Goal: Find specific page/section: Find specific page/section

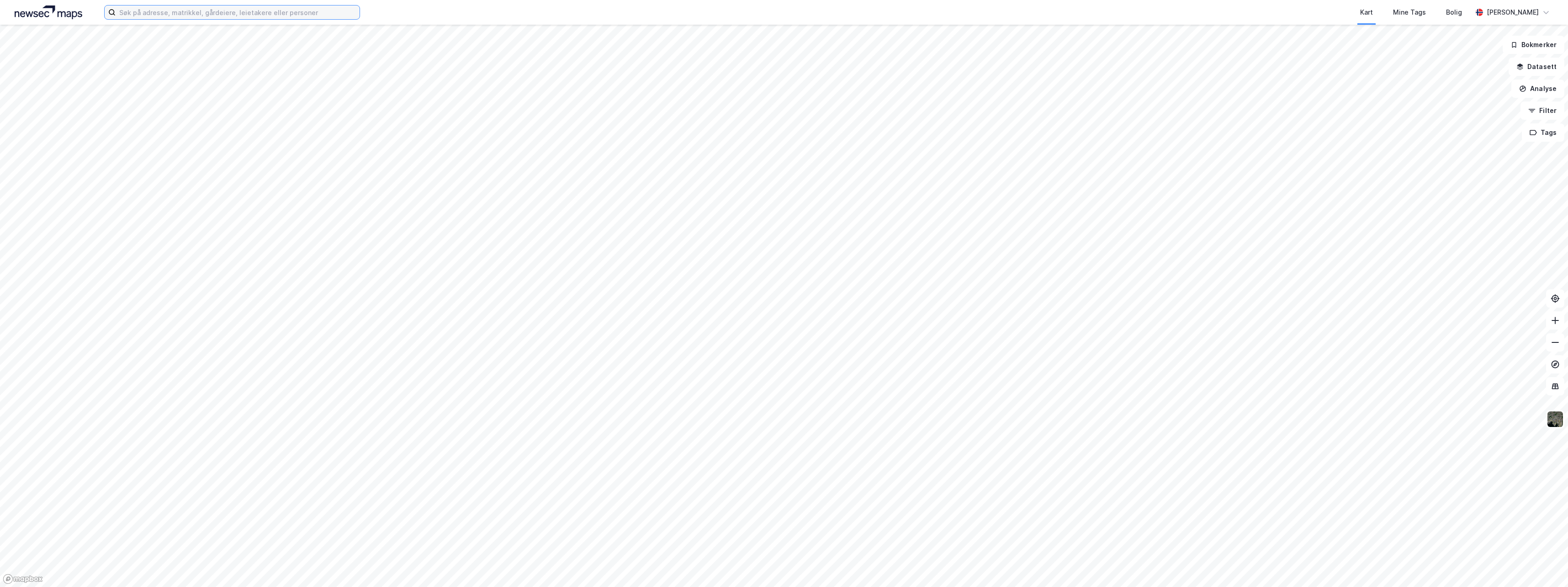
click at [129, 12] on input at bounding box center [237, 12] width 244 height 14
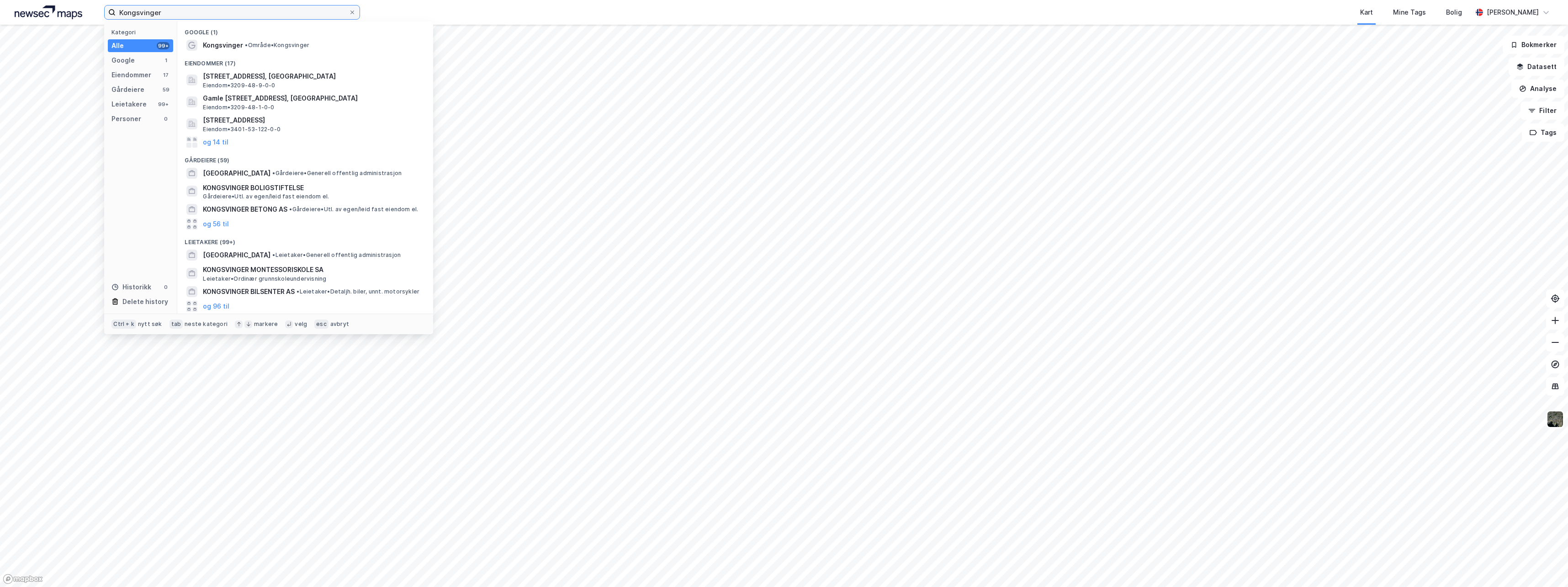
type input "Kongsvinger"
click at [226, 48] on span "Kongsvinger" at bounding box center [223, 45] width 40 height 11
